Goal: Complete application form

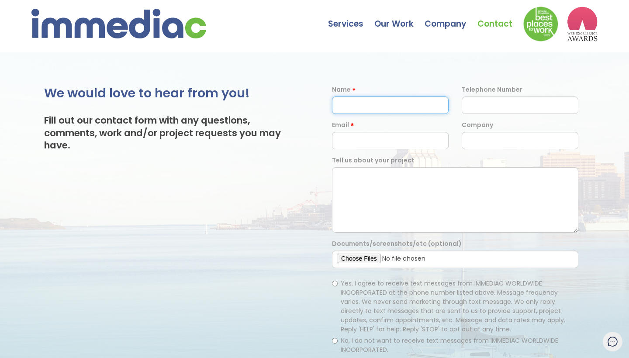
click at [397, 104] on input "text" at bounding box center [390, 105] width 117 height 17
type input "Brad Chauhan"
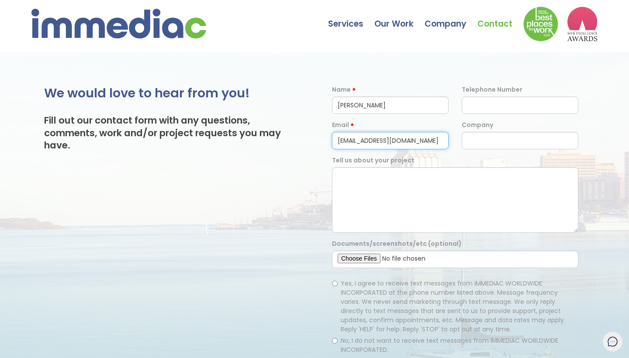
type input "bradchauhannyc@gmail.com"
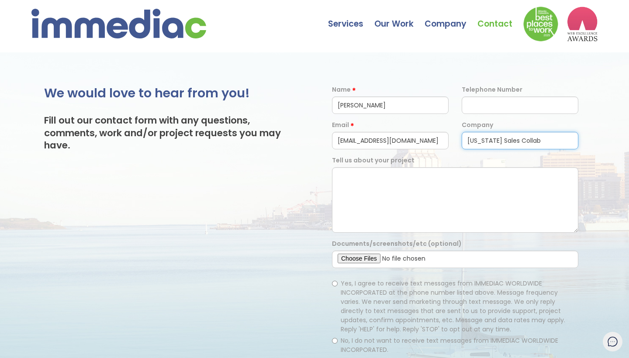
type input "New York Sales Collab"
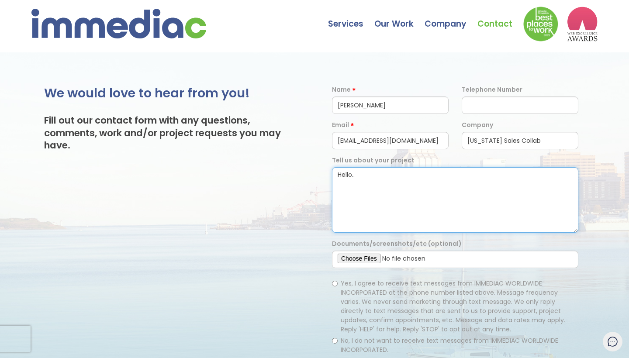
paste textarea "My name is Brad Chauhan. I'm a professional closer from New York. I have over a…"
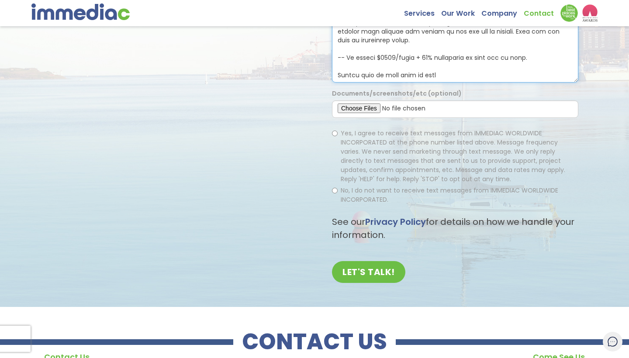
scroll to position [151, 0]
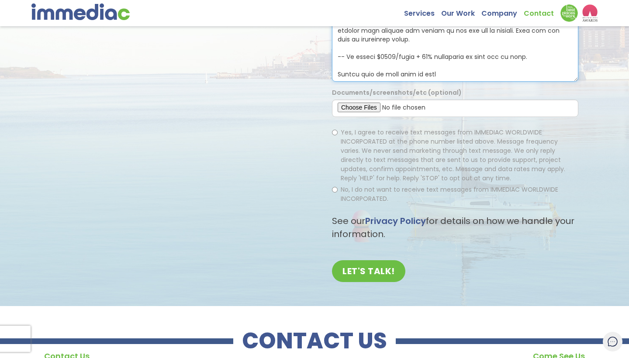
type textarea "Hello..My name is Brad Chauhan. I'm a professional closer from New York. I have…"
click at [334, 132] on input "Yes, I agree to receive text messages from IMMEDIAC WORLDWIDE INCORPORATED at t…" at bounding box center [335, 133] width 6 height 6
radio input "true"
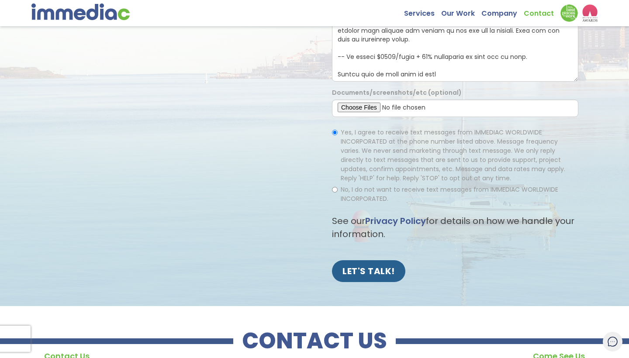
click at [354, 275] on input "LET'S TALK!" at bounding box center [368, 271] width 73 height 22
